Goal: Information Seeking & Learning: Find specific page/section

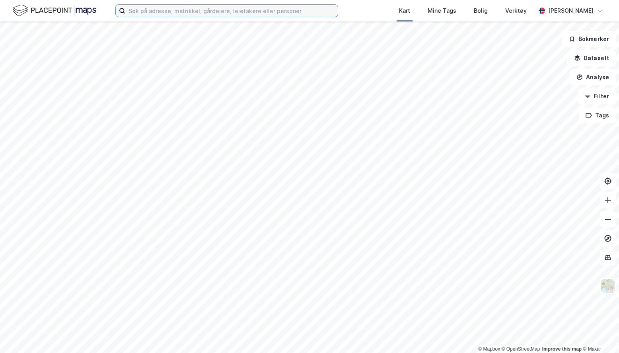
click at [204, 8] on input at bounding box center [231, 11] width 212 height 12
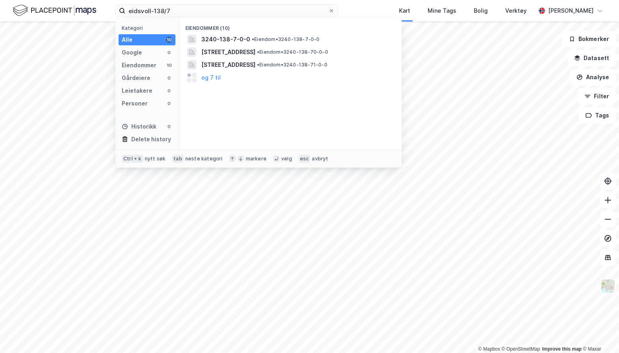
click at [261, 40] on span "• Eiendom • 3240-138-7-0-0" at bounding box center [286, 39] width 68 height 6
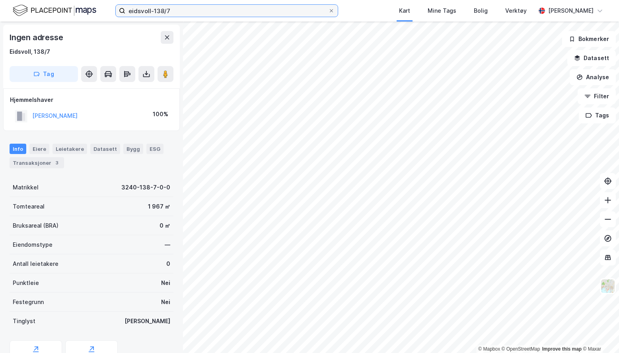
click at [174, 10] on input "eidsvoll-138/7" at bounding box center [226, 11] width 203 height 12
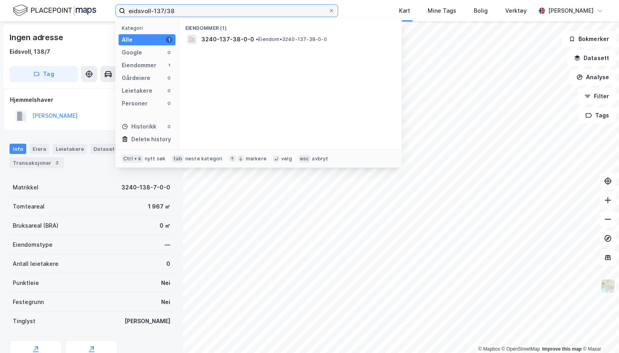
type input "eidsvoll-137/38"
click at [237, 40] on span "3240-137-38-0-0" at bounding box center [227, 40] width 53 height 10
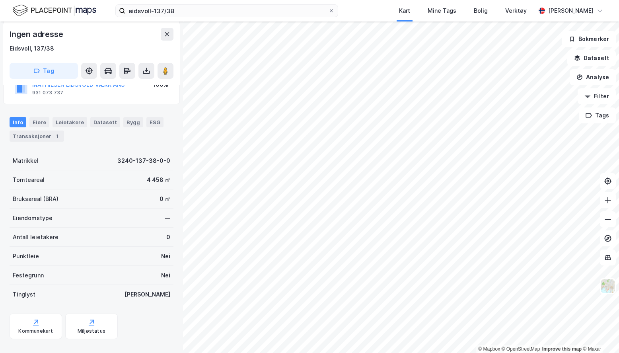
scroll to position [78, 0]
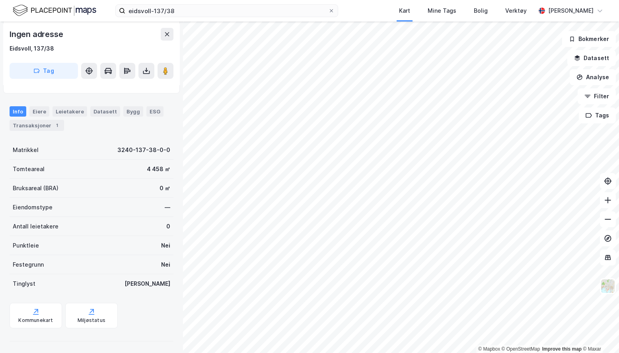
click at [51, 313] on div "Kommunekart" at bounding box center [36, 315] width 52 height 25
